Goal: Feedback & Contribution: Contribute content

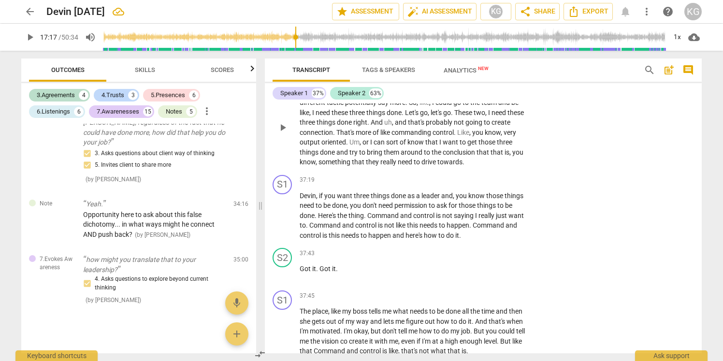
scroll to position [8141, 0]
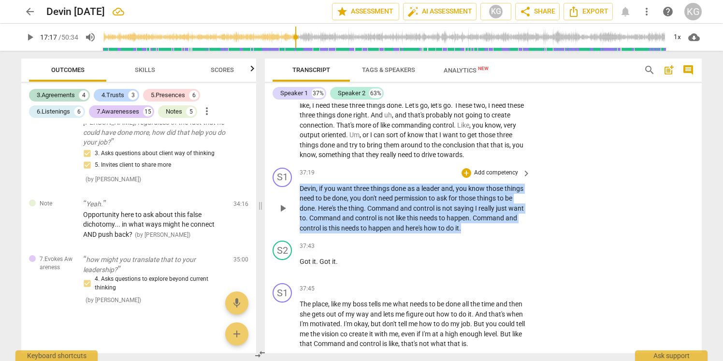
drag, startPoint x: 300, startPoint y: 216, endPoint x: 517, endPoint y: 259, distance: 221.8
click at [520, 233] on p "Devin , if you want three things done as a leader and , you know those things n…" at bounding box center [413, 209] width 226 height 50
click at [466, 178] on div "+" at bounding box center [467, 173] width 10 height 10
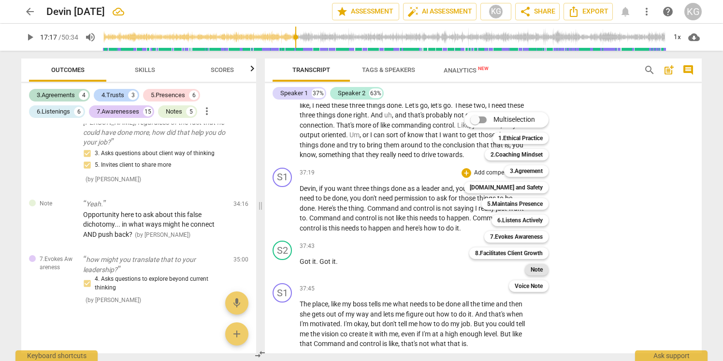
click at [537, 269] on b "Note" at bounding box center [537, 270] width 12 height 12
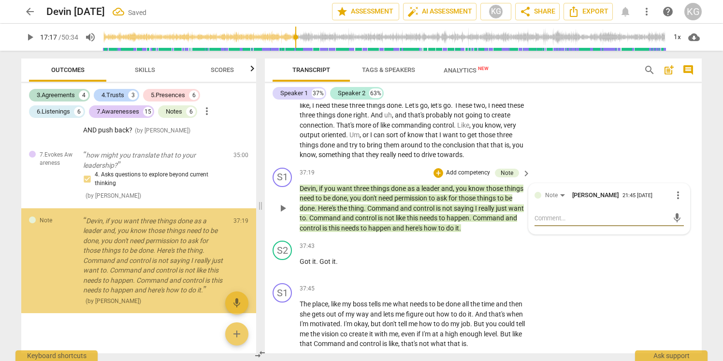
scroll to position [2755, 0]
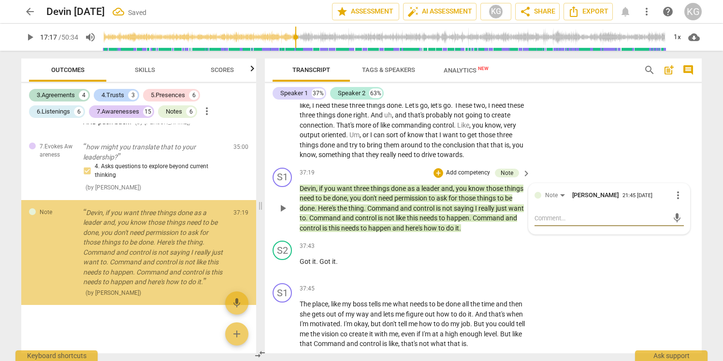
type textarea "F"
type textarea "Fe"
type textarea "Fee"
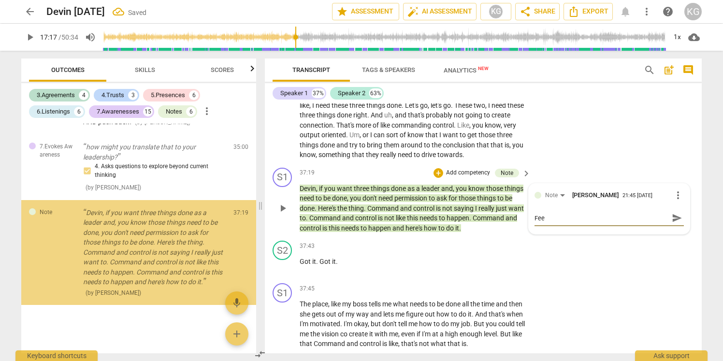
type textarea "Feel"
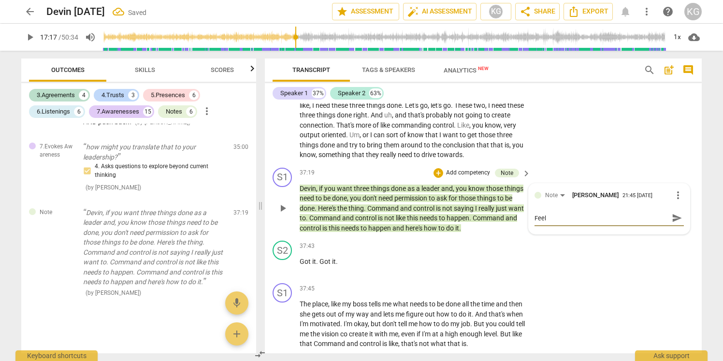
type textarea "Feel"
type textarea "Feels"
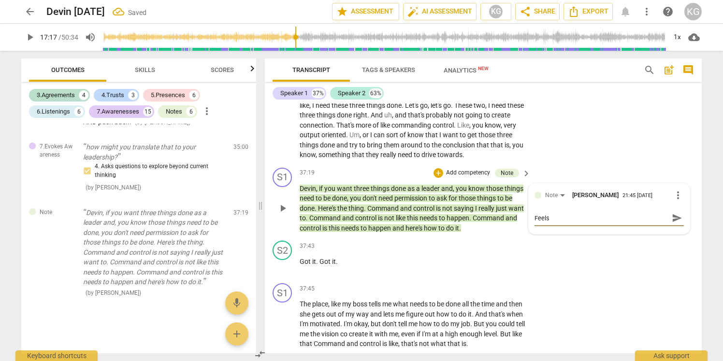
type textarea "Feels"
type textarea "Feels a"
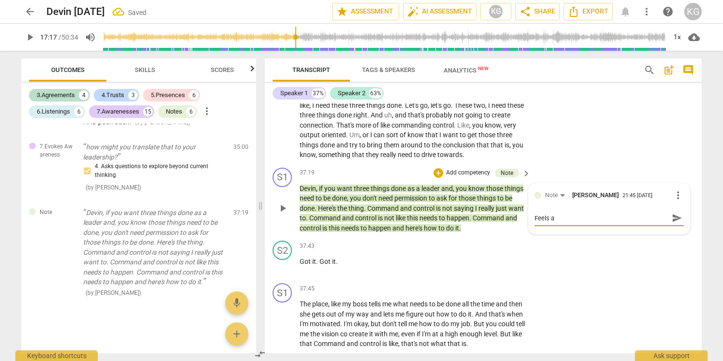
type textarea "Feels a l"
type textarea "Feels a li"
type textarea "Feels a lit"
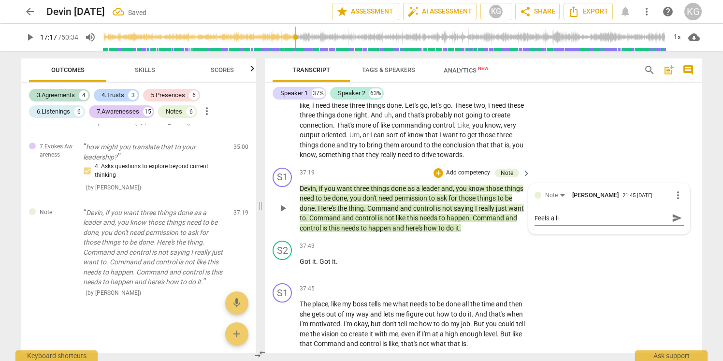
type textarea "Feels a lit"
type textarea "Feels a litt"
type textarea "Feels a littl"
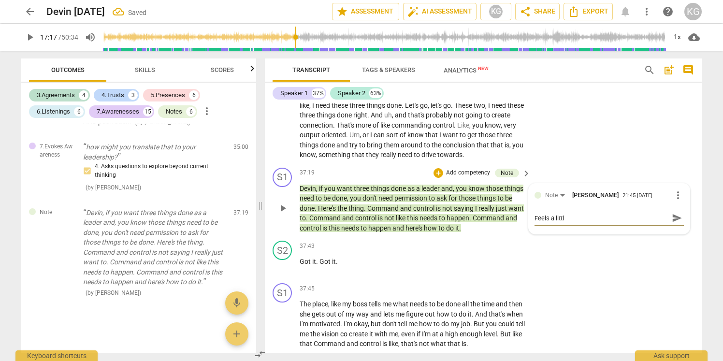
type textarea "Feels a little"
type textarea "Feels a little m"
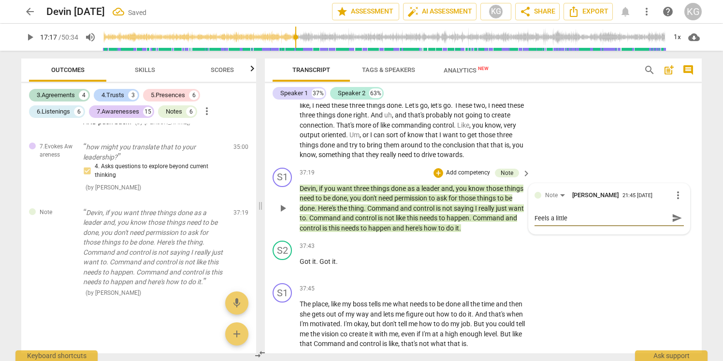
type textarea "Feels a little m"
type textarea "Feels a little mr"
type textarea "Feels a little mro"
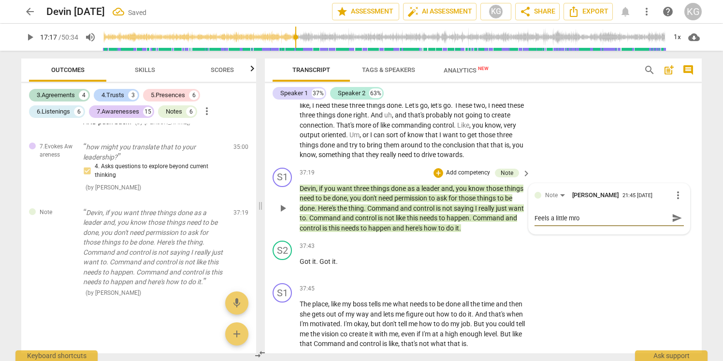
type textarea "Feels a little mr"
type textarea "Feels a little m"
type textarea "Feels a little mo"
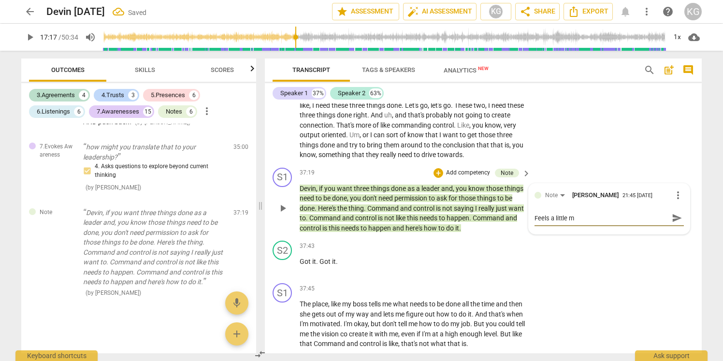
type textarea "Feels a little mo"
type textarea "Feels a little mor"
type textarea "Feels a little more"
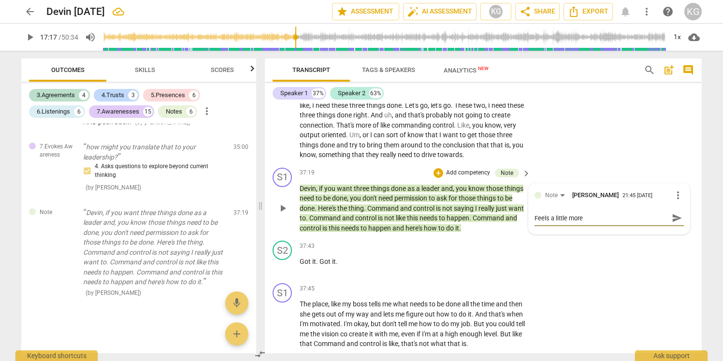
type textarea "Feels a little more"
type textarea "Feels a little more l"
type textarea "Feels a little more li"
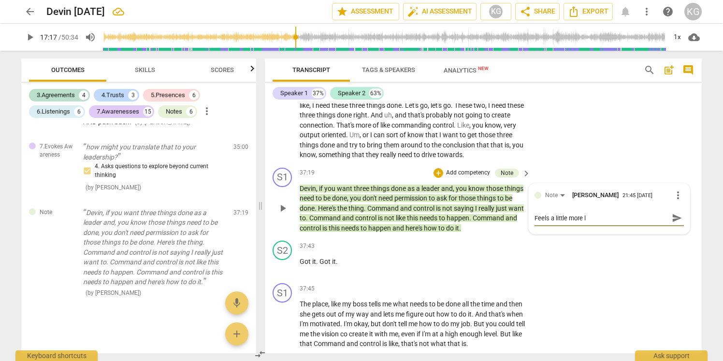
type textarea "Feels a little more li"
type textarea "Feels a little more lik"
type textarea "Feels a little more like"
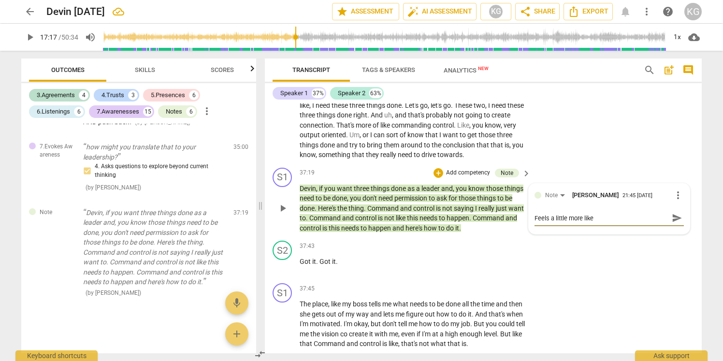
type textarea "Feels a little more like"
type textarea "Feels a little more like d"
type textarea "Feels a little more like di"
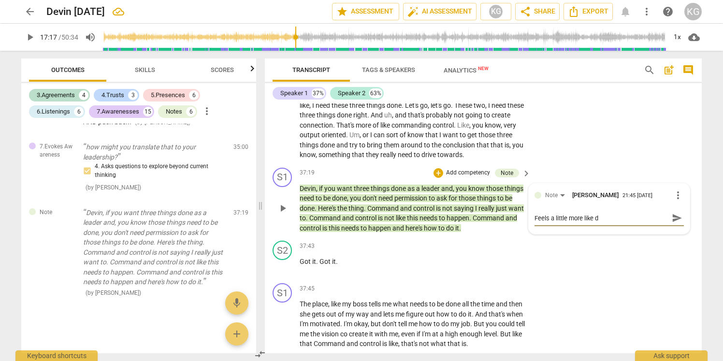
type textarea "Feels a little more like di"
type textarea "Feels a little more like dir"
type textarea "Feels a little more like dire"
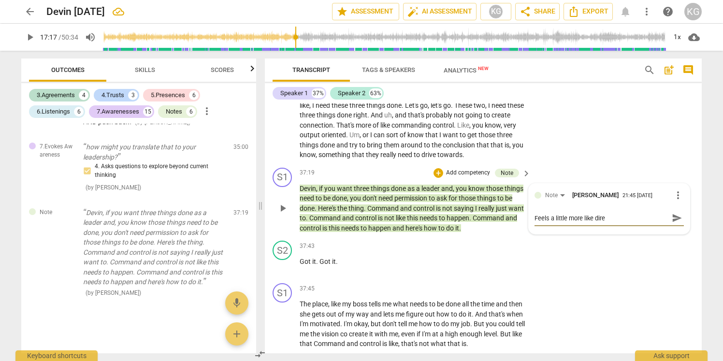
type textarea "Feels a little more like direc"
type textarea "Feels a little more like direct"
type textarea "Feels a little more like directi"
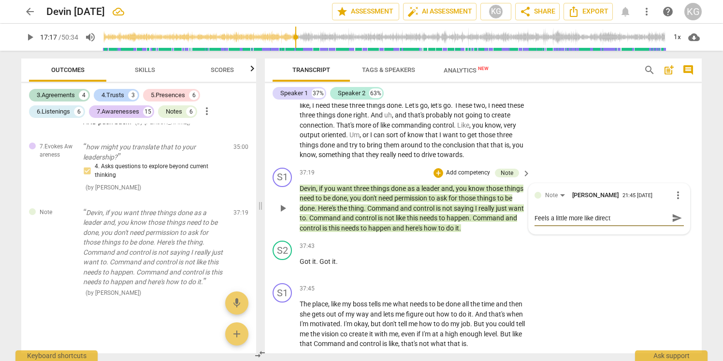
type textarea "Feels a little more like directi"
type textarea "Feels a little more like directin"
type textarea "Feels a little more like directing"
type textarea "Feels a little more like directing h"
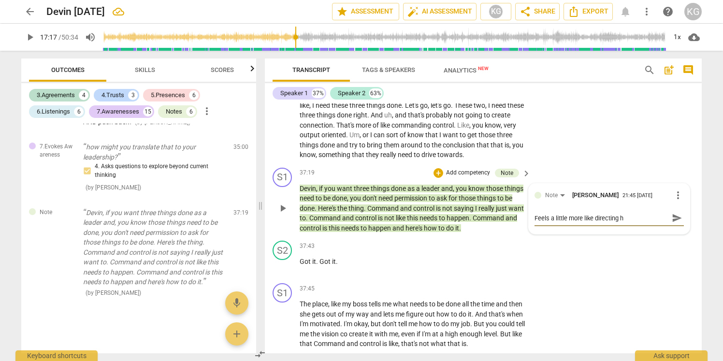
type textarea "Feels a little more like directing he"
type textarea "Feels a little more like directing her"
type textarea "Feels a little more like directing here"
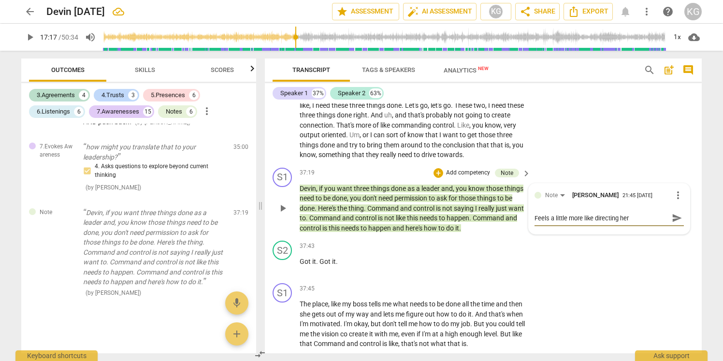
type textarea "Feels a little more like directing here"
type textarea "Feels a little more like directing here."
type textarea "Feels a little more like directing here.."
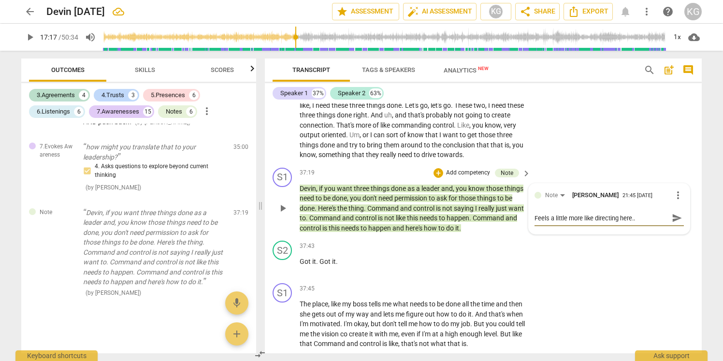
type textarea "Feels a little more like directing here..."
type textarea "Feels a little more like directing here... n"
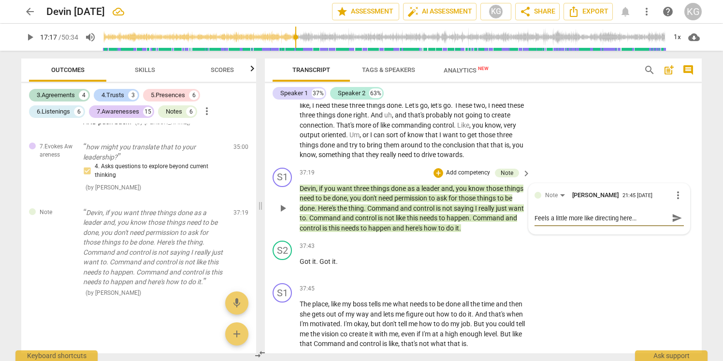
type textarea "Feels a little more like directing here... n"
type textarea "Feels a little more like directing here... no"
type textarea "Feels a little more like directing here... not"
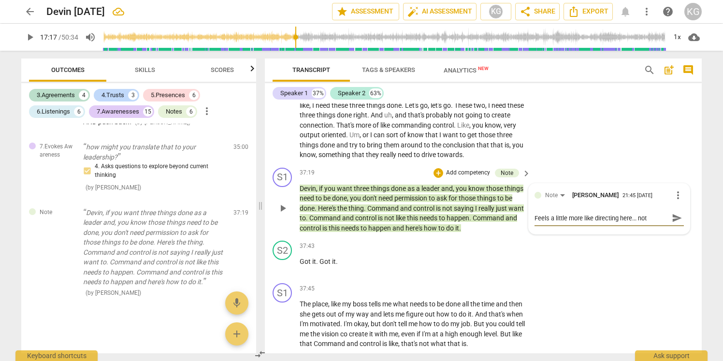
type textarea "Feels a little more like directing here... not s"
type textarea "Feels a little more like directing here... not su"
type textarea "Feels a little more like directing here... not sur"
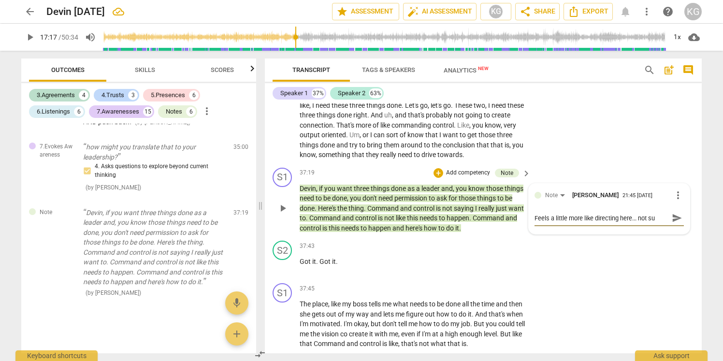
type textarea "Feels a little more like directing here... not sur"
type textarea "Feels a little more like directing here... not sure"
type textarea "Feels a little more like directing here... not sure w"
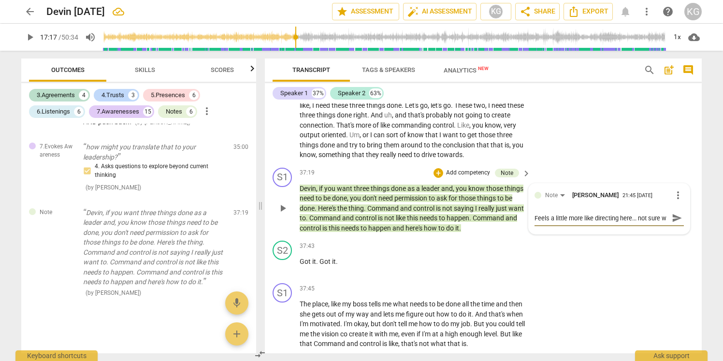
type textarea "Feels a little more like directing here... not sure wh"
type textarea "Feels a little more like directing here... not sure wha"
type textarea "Feels a little more like directing here... not sure what"
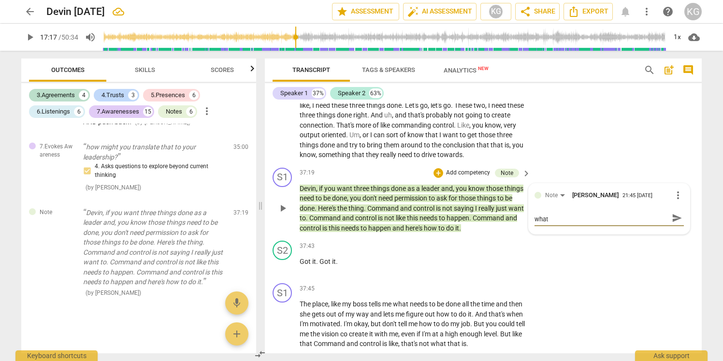
type textarea "Feels a little more like directing here... not sure what"
type textarea "Feels a little more like directing here... not sure what a"
type textarea "Feels a little more like directing here... not sure what an"
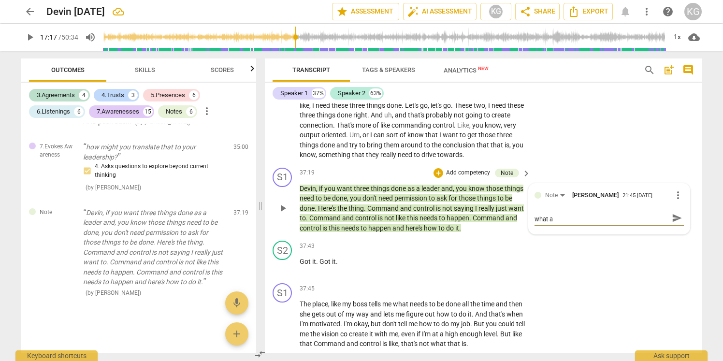
type textarea "Feels a little more like directing here... not sure what an"
type textarea "Feels a little more like directing here... not sure what an a"
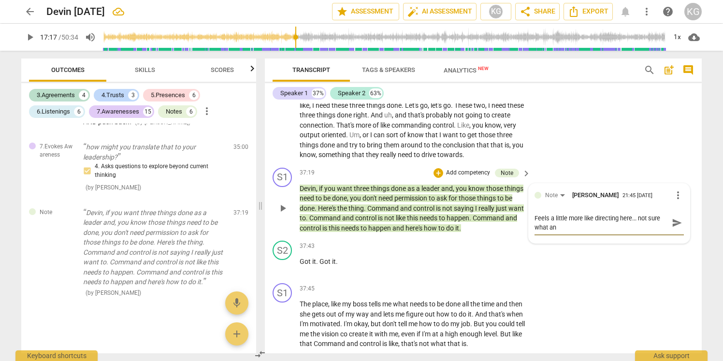
type textarea "Feels a little more like directing here... not sure what an a"
type textarea "Feels a little more like directing here... not sure what an as"
type textarea "Feels a little more like directing here... not sure what an ass"
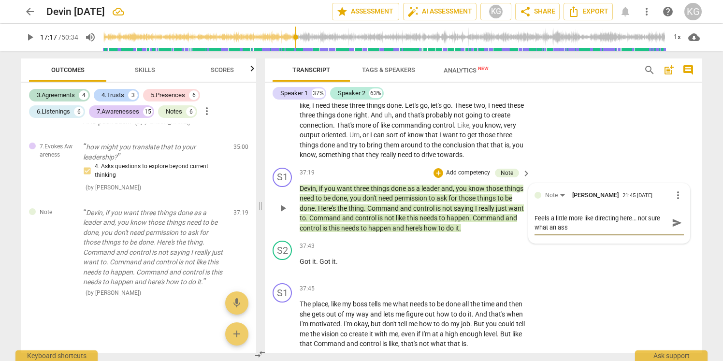
type textarea "Feels a little more like directing here... not sure what an asse"
type textarea "Feels a little more like directing here... not sure what an asses"
type textarea "Feels a little more like directing here... not sure what an assess"
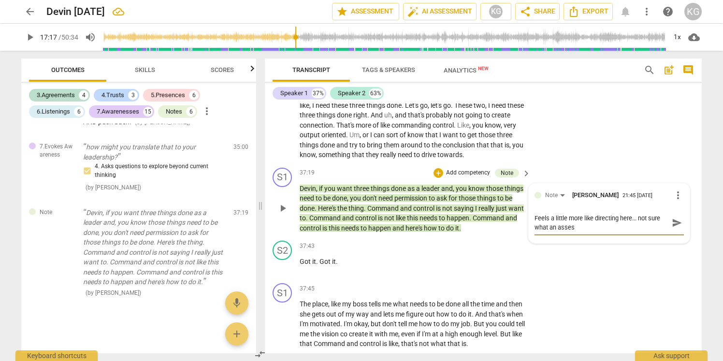
type textarea "Feels a little more like directing here... not sure what an assess"
type textarea "Feels a little more like directing here... not sure what an assesso"
type textarea "Feels a little more like directing here... not sure what an assessor"
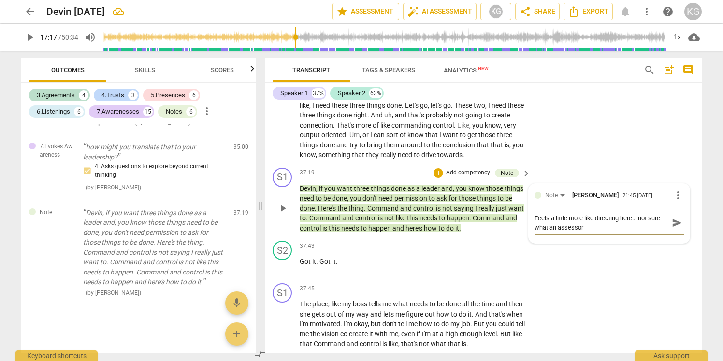
type textarea "Feels a little more like directing here... not sure what an assesso"
type textarea "Feels a little more like directing here... not sure what an assessor"
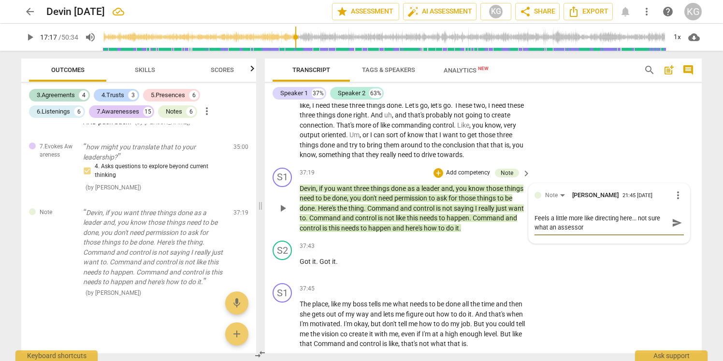
type textarea "Feels a little more like directing here... not sure what an assessor m"
type textarea "Feels a little more like directing here... not sure what an assessor mi"
type textarea "Feels a little more like directing here... not sure what an assessor mig"
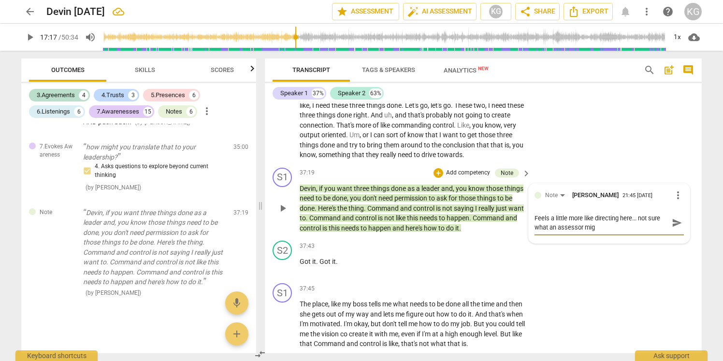
type textarea "Feels a little more like directing here... not sure what an assessor migh"
type textarea "Feels a little more like directing here... not sure what an assessor might"
type textarea "Feels a little more like directing here... not sure what an assessor might s"
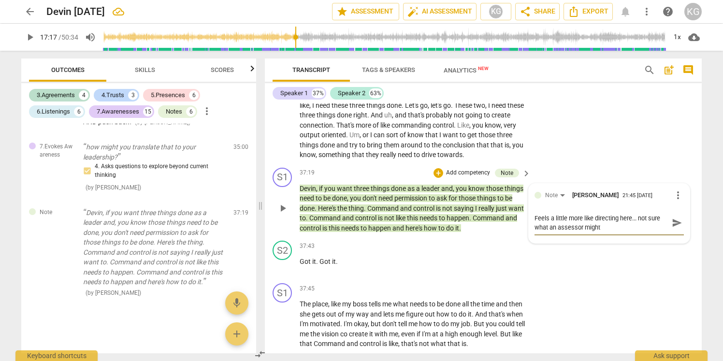
type textarea "Feels a little more like directing here... not sure what an assessor might s"
type textarea "Feels a little more like directing here... not sure what an assessor might sa"
type textarea "Feels a little more like directing here... not sure what an assessor might say"
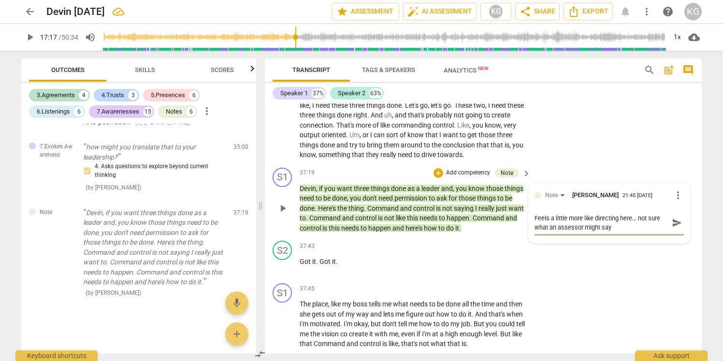
type textarea "Feels a little more like directing here... not sure what an assessor might say"
type textarea "Feels a little more like directing here... not sure what an assessor might say."
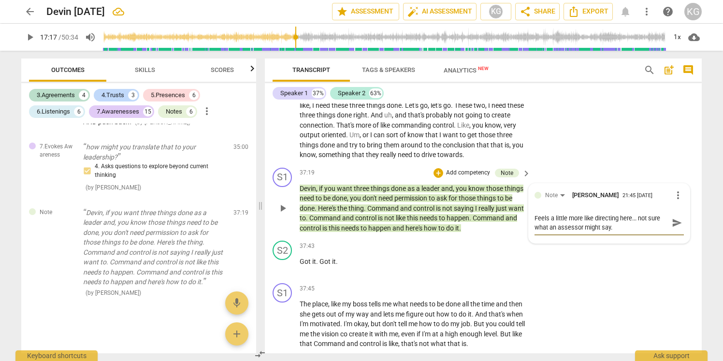
type textarea "Feels a little more like directing here... not sure what an assessor might say."
click at [569, 232] on textarea "Feels a little more like directing here... not sure what an assessor might say." at bounding box center [602, 223] width 134 height 18
type textarea "Feels a little lmore like directing here... not sure what an assessor might say."
type textarea "Feels a little limore like directing here... not sure what an assessor might sa…"
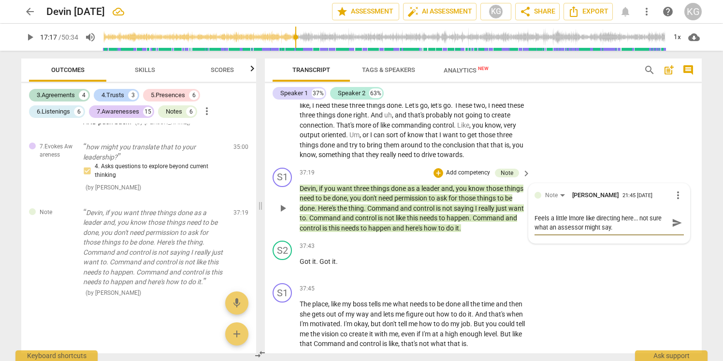
type textarea "Feels a little limore like directing here... not sure what an assessor might sa…"
type textarea "Feels a little likmore like directing here... not sure what an assessor might s…"
type textarea "Feels a little likemore like directing here... not sure what an assessor might …"
type textarea "Feels a little like more like directing here... not sure what an assessor might…"
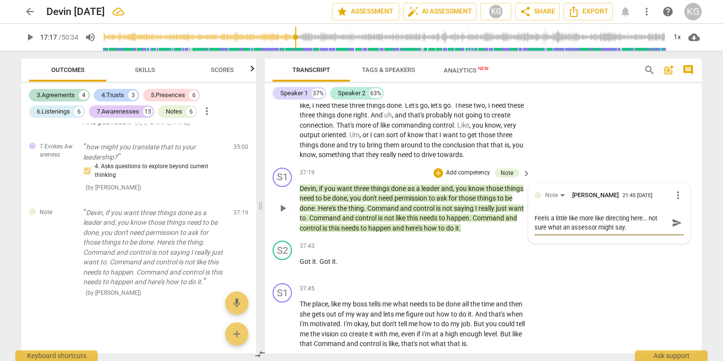
type textarea "Feels a little like ymore like directing here... not sure what an assessor migh…"
type textarea "Feels a little like yomore like directing here... not sure what an assessor mig…"
type textarea "Feels a little like youmore like directing here... not sure what an assessor mi…"
type textarea "Feels a little like you'more like directing here... not sure what an assessor m…"
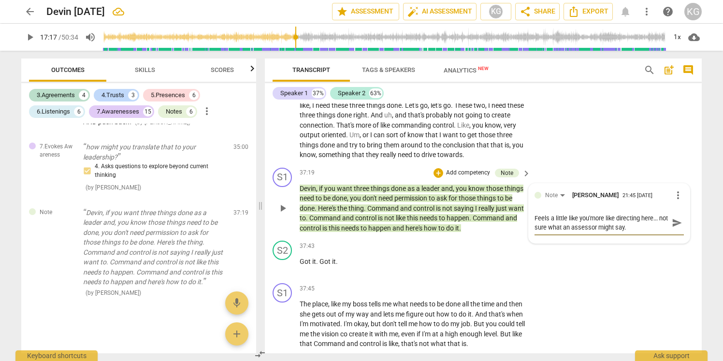
type textarea "Feels a little like you'rmore like directing here... not sure what an assessor …"
type textarea "Feels a little like you'remore like directing here... not sure what an assessor…"
type textarea "Feels a little like you're more like directing here... not sure what an assesso…"
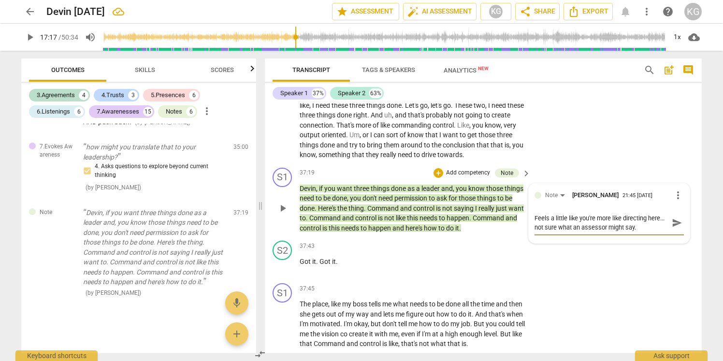
type textarea "Feels a little like you're smore like directing here... not sure what an assess…"
type textarea "Feels a little like you're shmore like directing here... not sure what an asses…"
type textarea "Feels a little like you're shimore like directing here... not sure what an asse…"
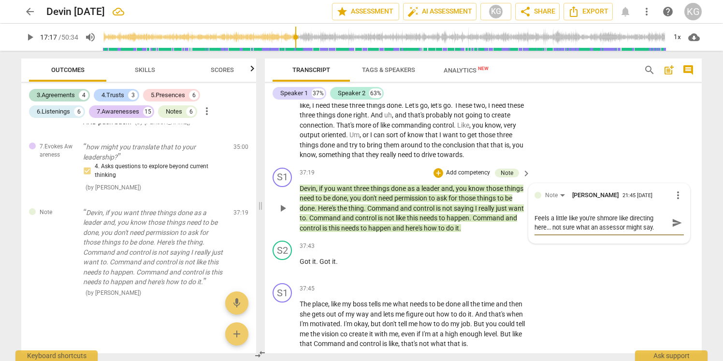
type textarea "Feels a little like you're shimore like directing here... not sure what an asse…"
type textarea "Feels a little like you're shifmore like directing here... not sure what an ass…"
type textarea "Feels a little like you're shiflmore like directing here... not sure what an as…"
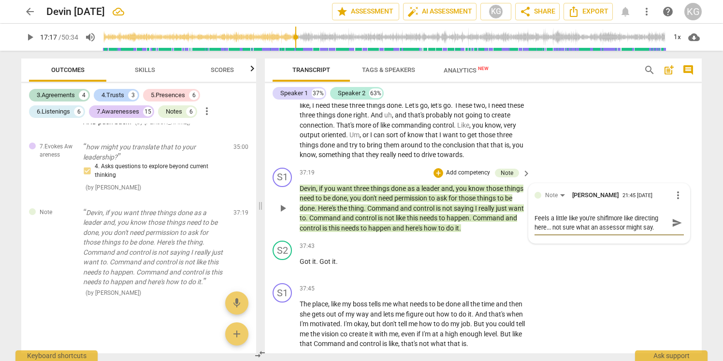
type textarea "Feels a little like you're shifmore like directing here... not sure what an ass…"
type textarea "Feels a little like you're shiftmore like directing here... not sure what an as…"
type textarea "Feels a little like you're shiftimore like directing here... not sure what an a…"
type textarea "Feels a little like you're shiftinmore like directing here... not sure what an …"
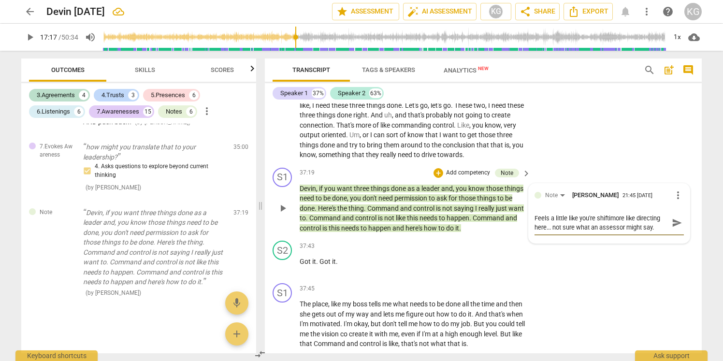
type textarea "Feels a little like you're shiftinmore like directing here... not sure what an …"
type textarea "Feels a little like you're shiftingmore like directing here... not sure what an…"
type textarea "Feels a little like you're shifting more like directing here... not sure what a…"
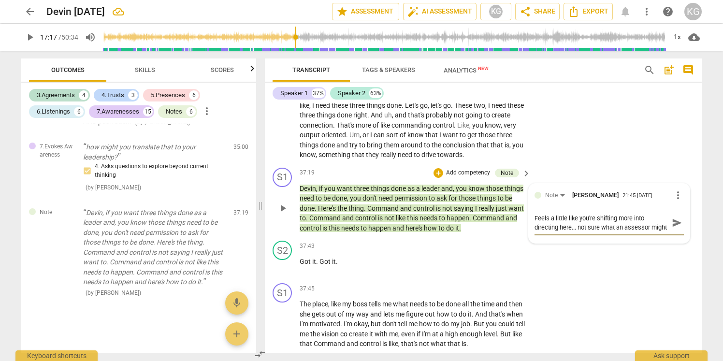
click at [556, 232] on textarea "Feels a little like you're shifting more into directing here... not sure what a…" at bounding box center [602, 223] width 134 height 18
drag, startPoint x: 578, startPoint y: 256, endPoint x: 591, endPoint y: 256, distance: 12.6
click at [591, 241] on textarea "Feels a little like you're shifting more into directing/telling here... not sur…" at bounding box center [602, 228] width 134 height 28
click at [593, 241] on textarea "Feels a little like you're shifting more into directing/telling at this point..…" at bounding box center [602, 228] width 134 height 28
drag, startPoint x: 618, startPoint y: 258, endPoint x: 628, endPoint y: 275, distance: 19.7
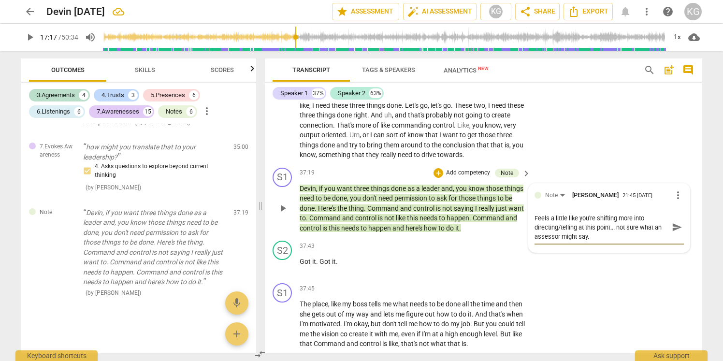
click at [628, 247] on div "Feels a little like you're shifting more into directing/telling at this point..…" at bounding box center [609, 227] width 149 height 40
click at [672, 232] on div "Feels a little like you're shifting more into directing/telling at this point..…" at bounding box center [609, 223] width 149 height 18
click at [672, 228] on span "send" at bounding box center [677, 223] width 11 height 11
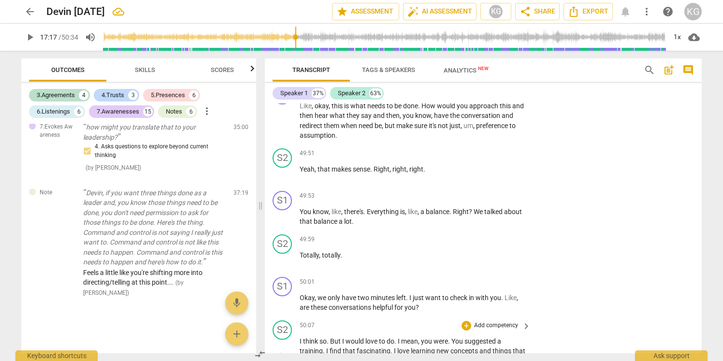
scroll to position [11436, 0]
drag, startPoint x: 426, startPoint y: 339, endPoint x: 294, endPoint y: 340, distance: 132.5
click at [294, 316] on div "S1 play_arrow pause 50:01 + Add competency keyboard_arrow_right Okay , we only …" at bounding box center [483, 295] width 437 height 44
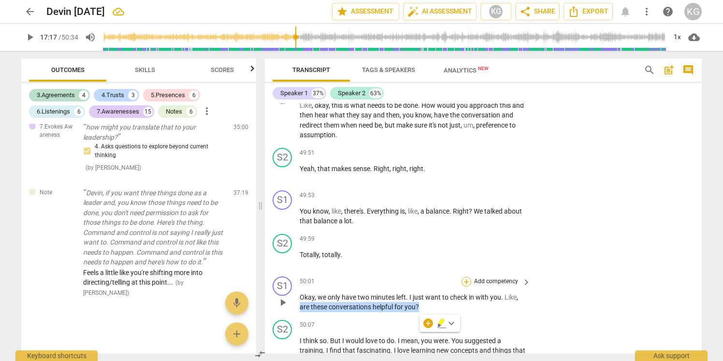
click at [466, 287] on div "+" at bounding box center [467, 282] width 10 height 10
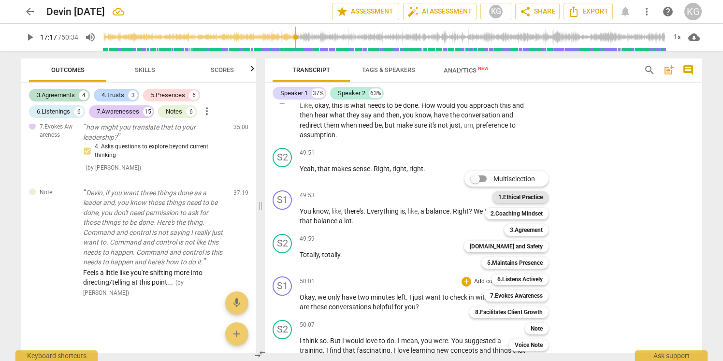
click at [528, 194] on b "1.Ethical Practice" at bounding box center [520, 197] width 44 height 12
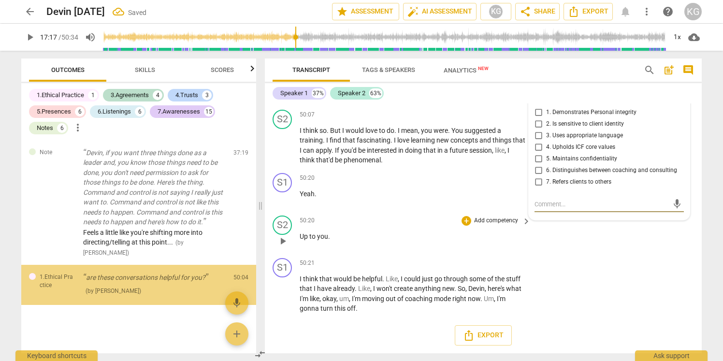
scroll to position [2831, 0]
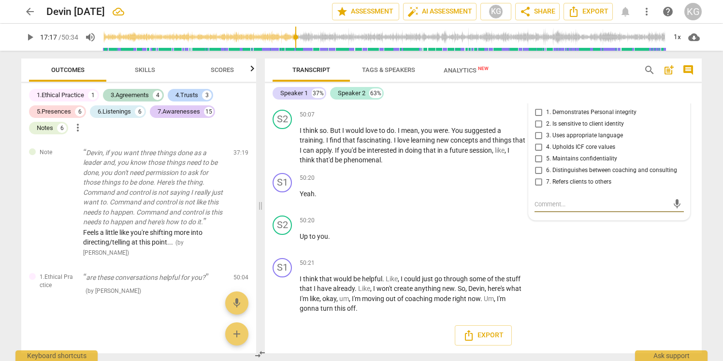
click at [675, 101] on span "more_vert" at bounding box center [678, 95] width 12 height 12
click at [681, 138] on li "Delete" at bounding box center [685, 138] width 33 height 18
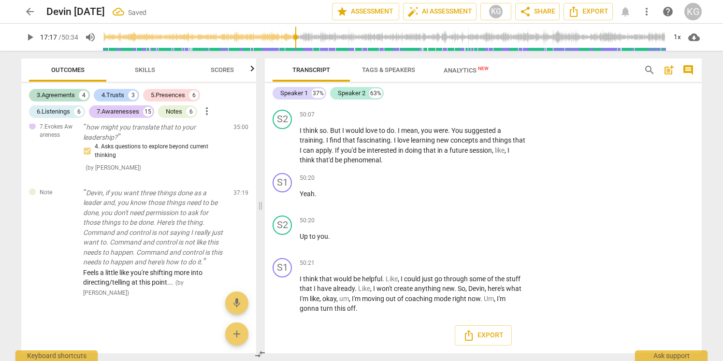
scroll to position [2774, 0]
drag, startPoint x: 419, startPoint y: 123, endPoint x: 297, endPoint y: 117, distance: 122.0
click at [296, 106] on div "S1 play_arrow pause 50:01 + Add competency keyboard_arrow_right Okay , we only …" at bounding box center [483, 84] width 437 height 44
click at [429, 104] on div "+" at bounding box center [428, 109] width 10 height 10
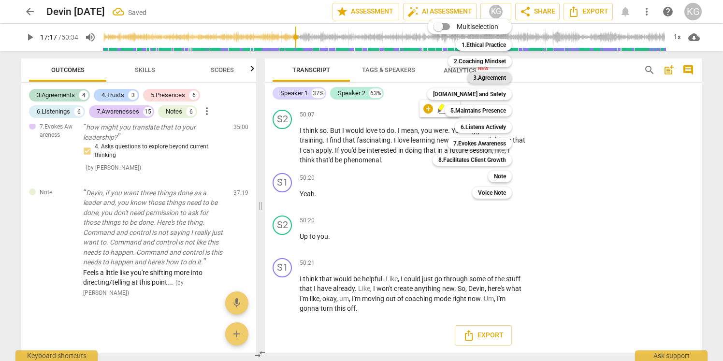
click at [490, 76] on b "3.Agreement" at bounding box center [489, 78] width 33 height 12
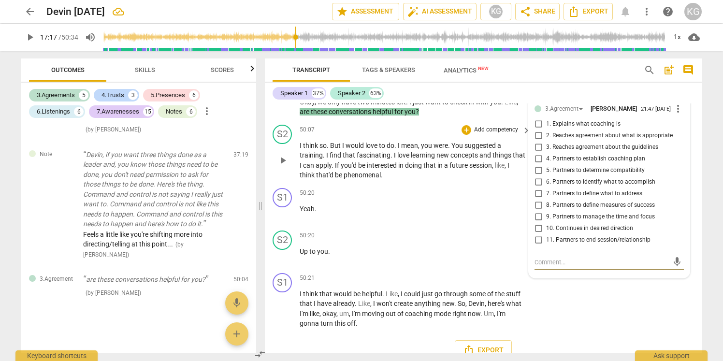
scroll to position [11630, 0]
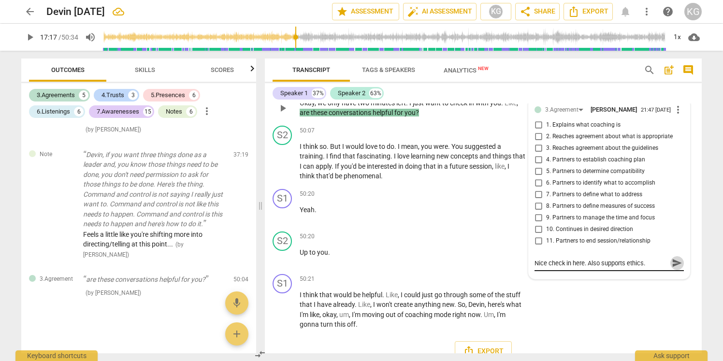
click at [672, 268] on span "send" at bounding box center [677, 263] width 11 height 11
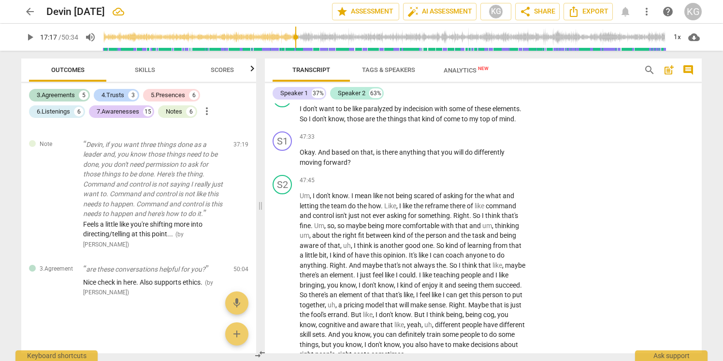
scroll to position [10891, 0]
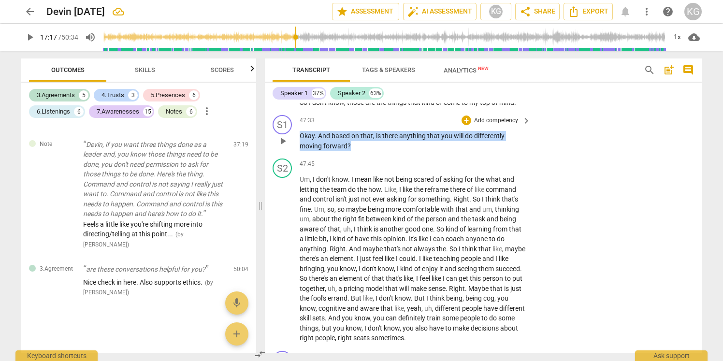
drag, startPoint x: 301, startPoint y: 162, endPoint x: 380, endPoint y: 175, distance: 79.9
click at [380, 151] on p "Okay . And based on that , is there anything that you will do differently movin…" at bounding box center [413, 141] width 226 height 20
click at [466, 125] on div "+" at bounding box center [467, 121] width 10 height 10
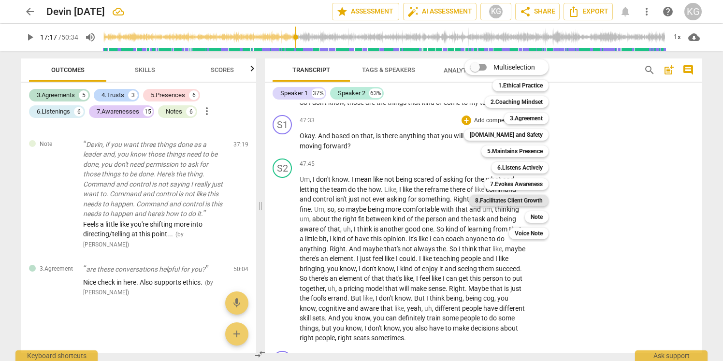
click at [525, 200] on b "8.Facilitates Client Growth" at bounding box center [509, 201] width 68 height 12
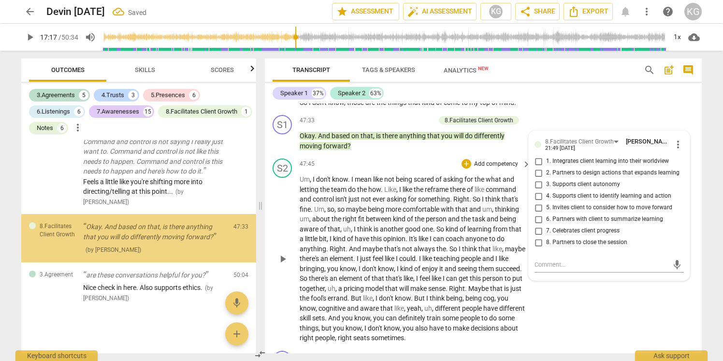
scroll to position [2873, 0]
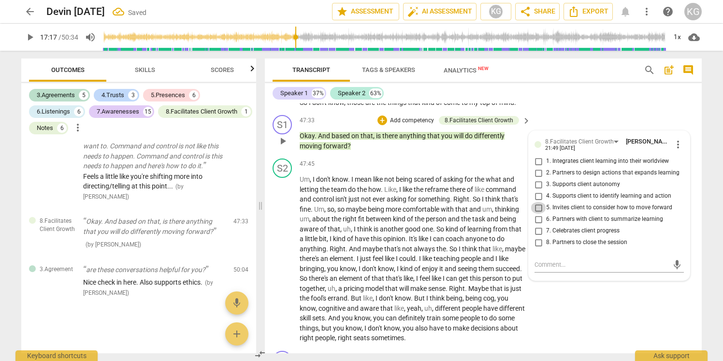
click at [540, 214] on input "5. Invites client to consider how to move forward" at bounding box center [538, 208] width 15 height 12
click at [423, 233] on span "one" at bounding box center [427, 229] width 11 height 8
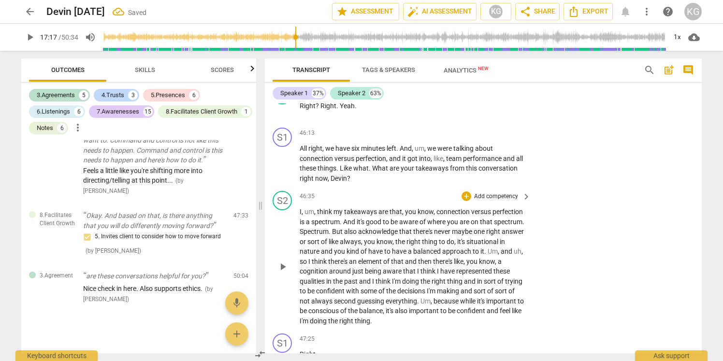
scroll to position [10586, 0]
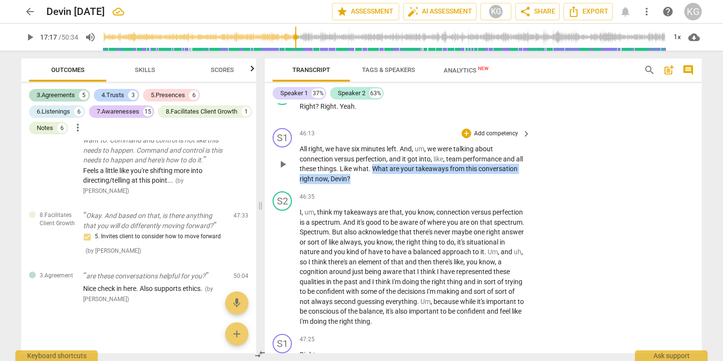
drag, startPoint x: 398, startPoint y: 199, endPoint x: 382, endPoint y: 186, distance: 21.0
click at [382, 184] on p "All right , we have six minutes left . And , um , we were talking about connect…" at bounding box center [413, 164] width 226 height 40
click at [400, 182] on div "+" at bounding box center [399, 186] width 10 height 10
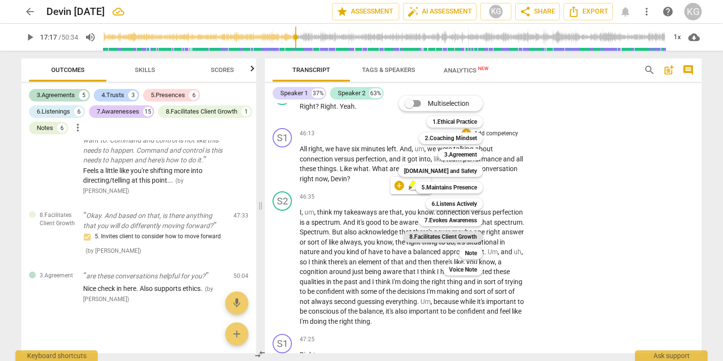
click at [451, 237] on b "8.Facilitates Client Growth" at bounding box center [443, 237] width 68 height 12
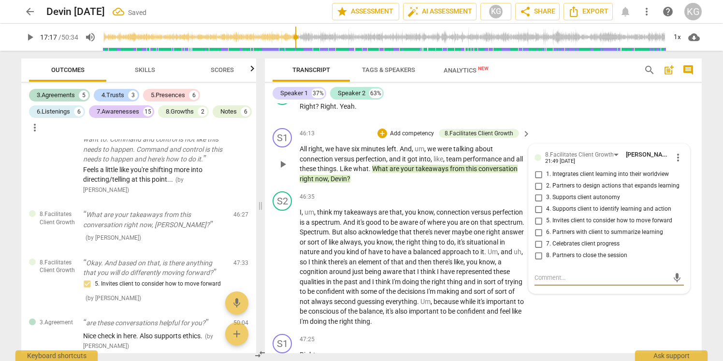
click at [540, 238] on input "6. Partners with client to summarize learning" at bounding box center [538, 233] width 15 height 12
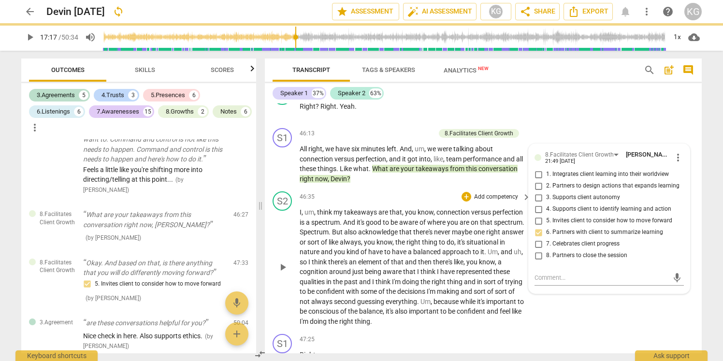
click at [442, 256] on span "balanced" at bounding box center [427, 252] width 29 height 8
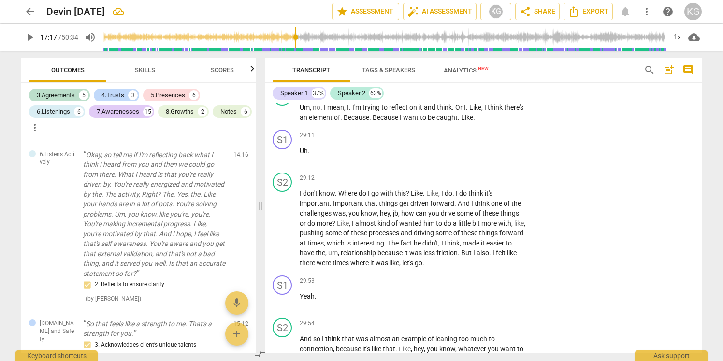
scroll to position [5631, 0]
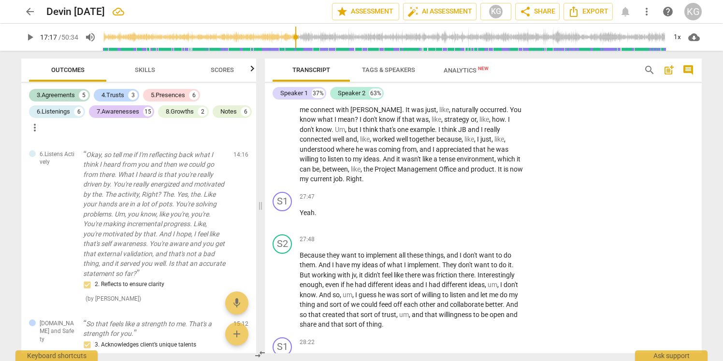
click at [459, 70] on span "Analytics New" at bounding box center [466, 70] width 45 height 7
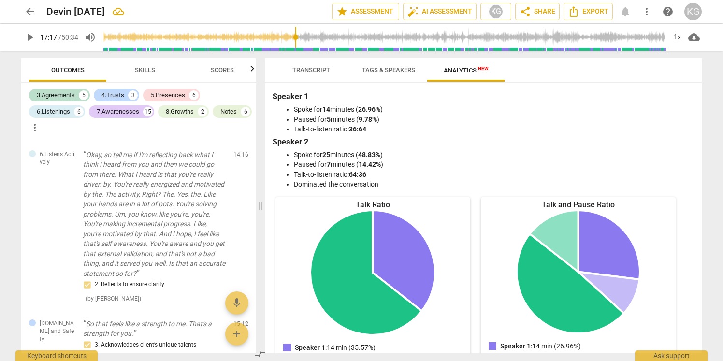
scroll to position [0, 0]
click at [399, 70] on span "Tags & Speakers" at bounding box center [388, 69] width 53 height 7
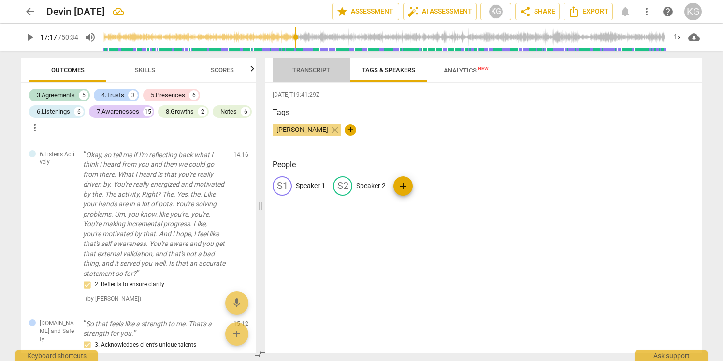
click at [317, 68] on span "Transcript" at bounding box center [311, 69] width 38 height 7
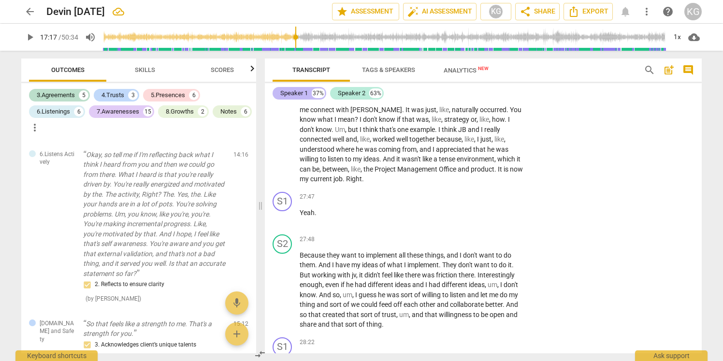
click at [302, 93] on div "Speaker 1" at bounding box center [294, 93] width 28 height 10
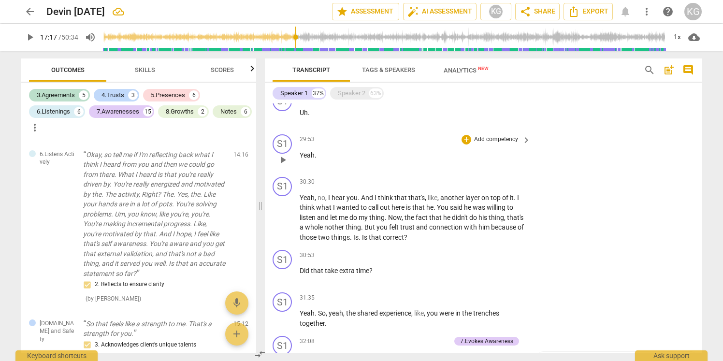
scroll to position [2451, 0]
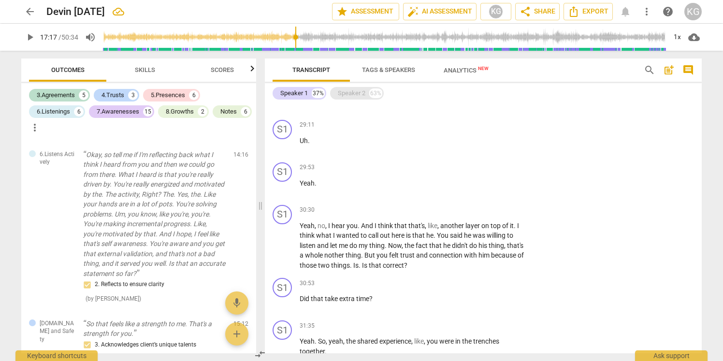
click at [353, 94] on div "Speaker 2" at bounding box center [352, 93] width 28 height 10
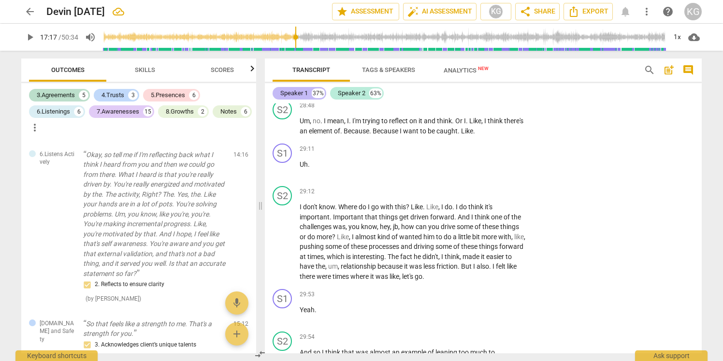
click at [309, 90] on div "Speaker 1 37%" at bounding box center [300, 93] width 54 height 13
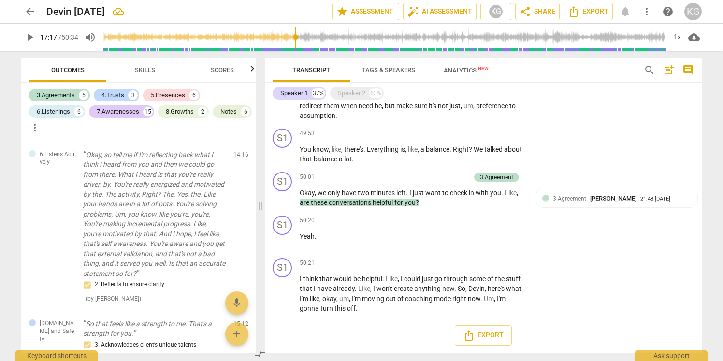
scroll to position [2451, 0]
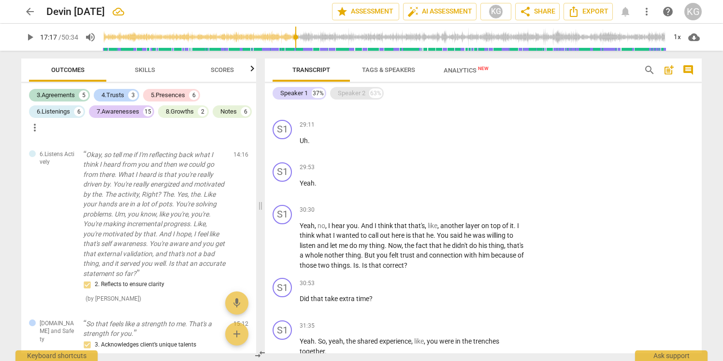
click at [351, 93] on div "Speaker 2" at bounding box center [352, 93] width 28 height 10
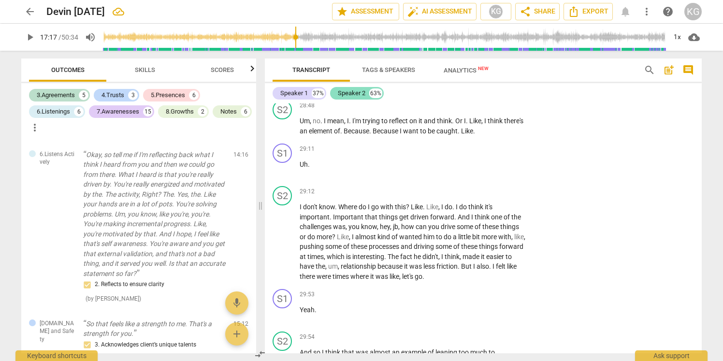
click at [352, 94] on div "Speaker 2" at bounding box center [352, 93] width 28 height 10
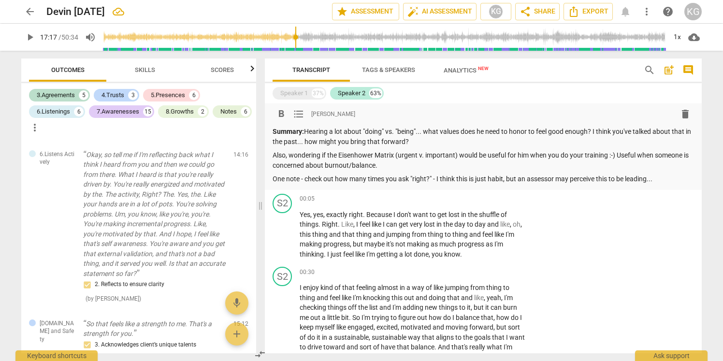
scroll to position [2, 0]
